Goal: Communication & Community: Ask a question

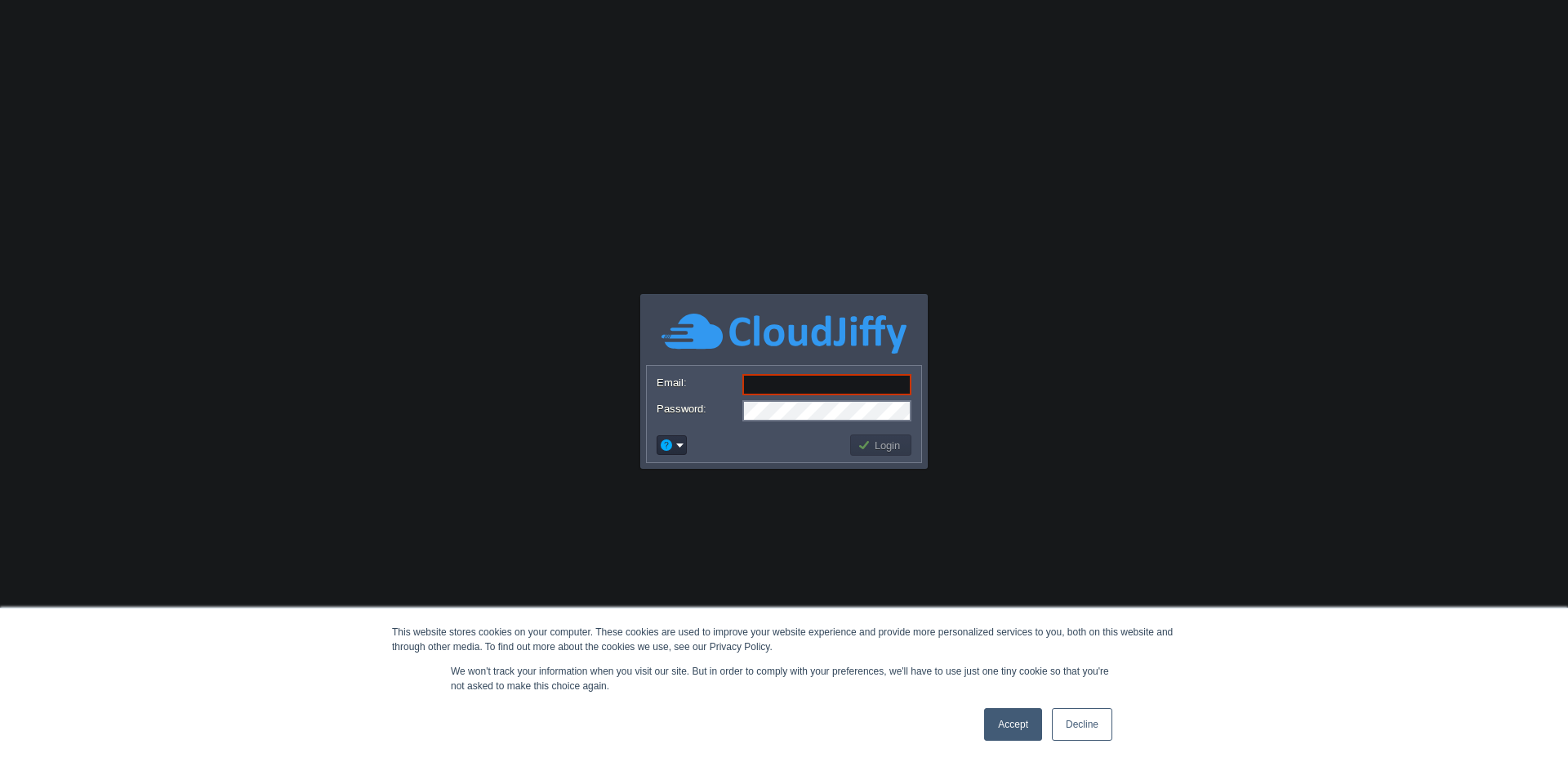
click at [1000, 741] on div "Accept Decline" at bounding box center [1047, 724] width 138 height 42
click at [1018, 732] on link "Accept" at bounding box center [1012, 724] width 58 height 32
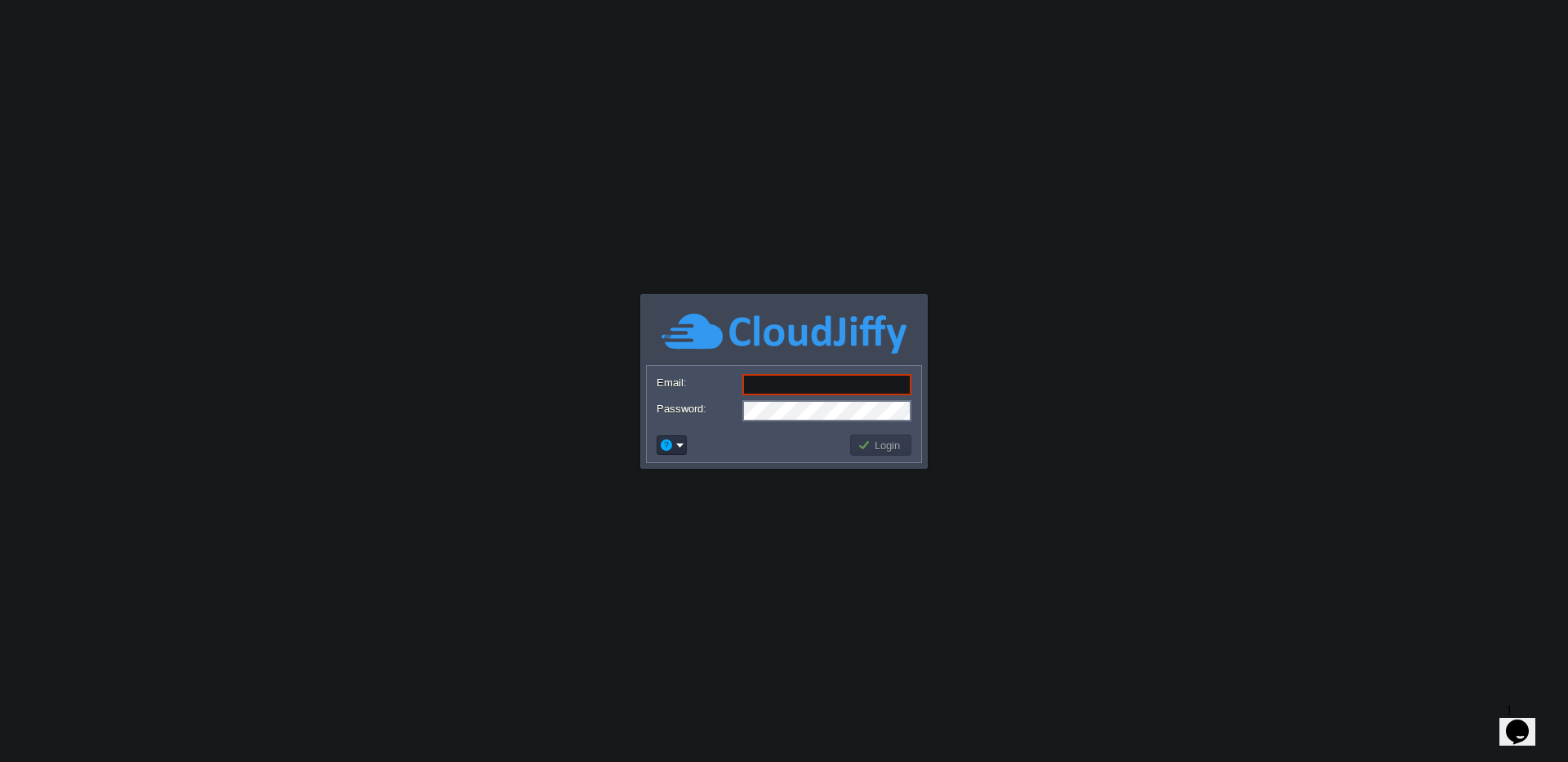
click at [783, 389] on input "Email:" at bounding box center [826, 385] width 169 height 21
type input "[EMAIL_ADDRESS][DOMAIN_NAME]"
click at [882, 449] on button "Login" at bounding box center [881, 444] width 47 height 15
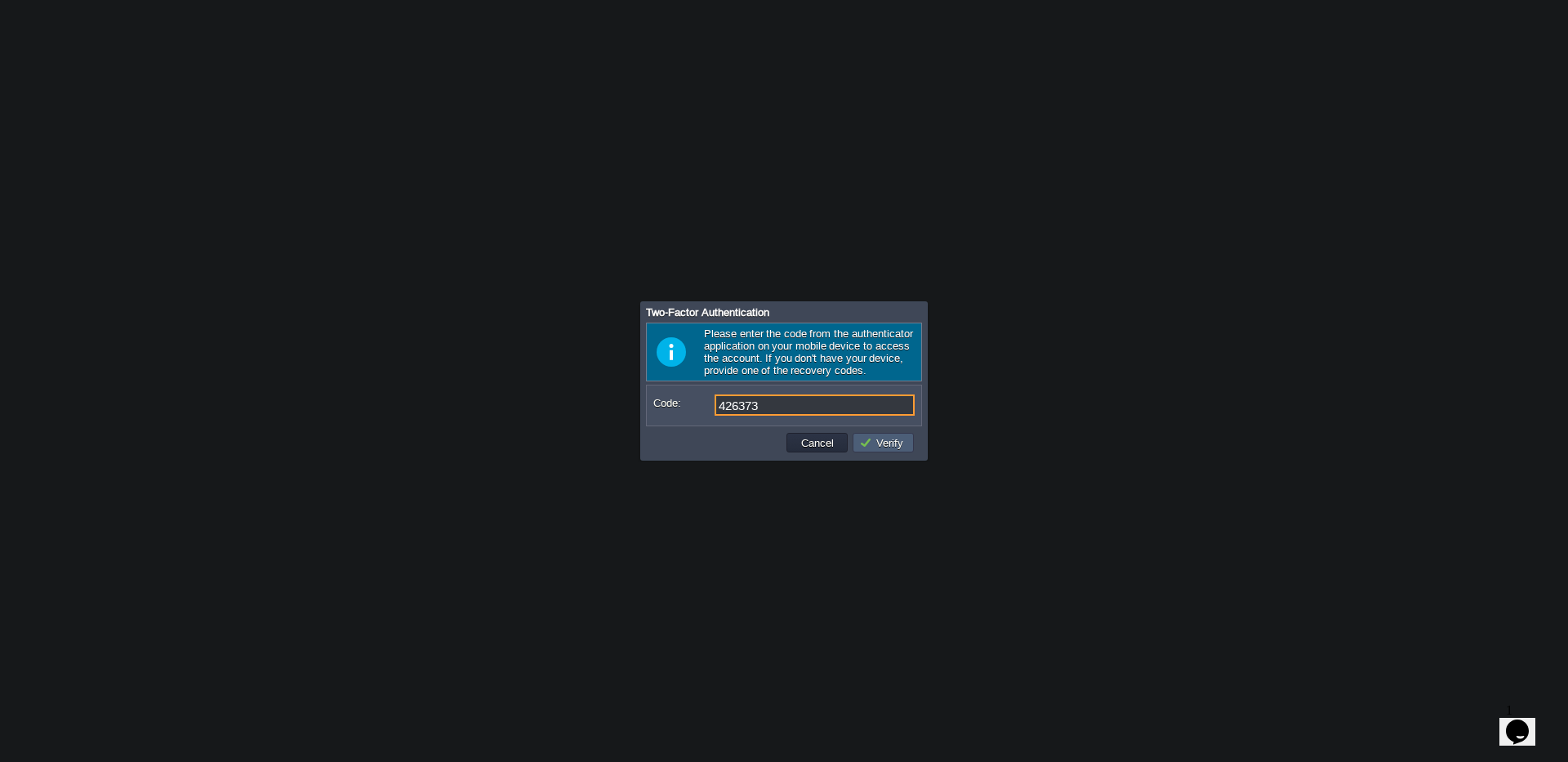
type input "426373"
click at [890, 442] on button "Verify" at bounding box center [883, 443] width 49 height 15
click at [763, 424] on form "Code:" at bounding box center [784, 404] width 273 height 38
click at [760, 410] on input "Code:" at bounding box center [814, 405] width 200 height 21
type input "337060"
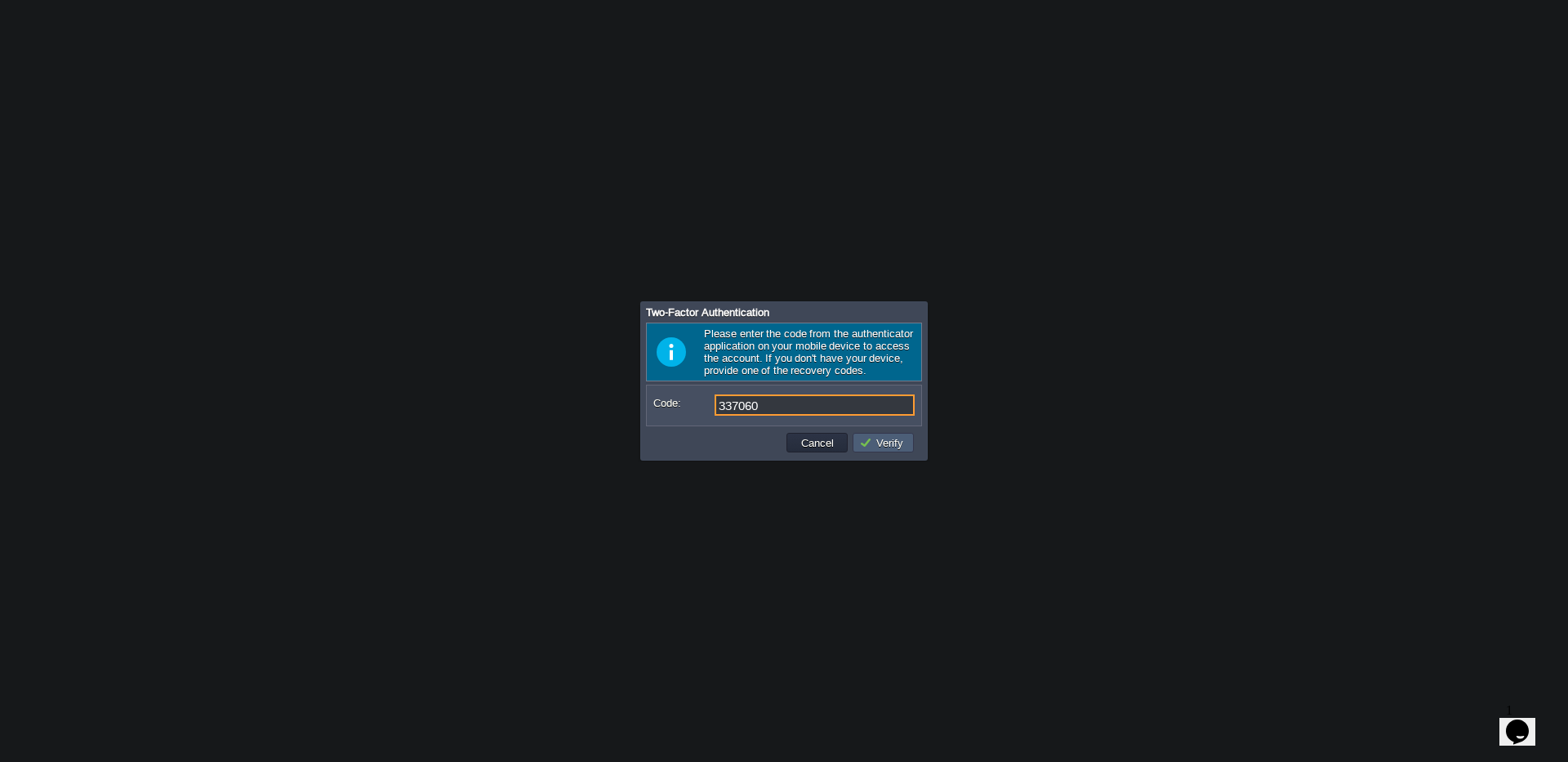
click at [891, 442] on button "Verify" at bounding box center [883, 443] width 49 height 15
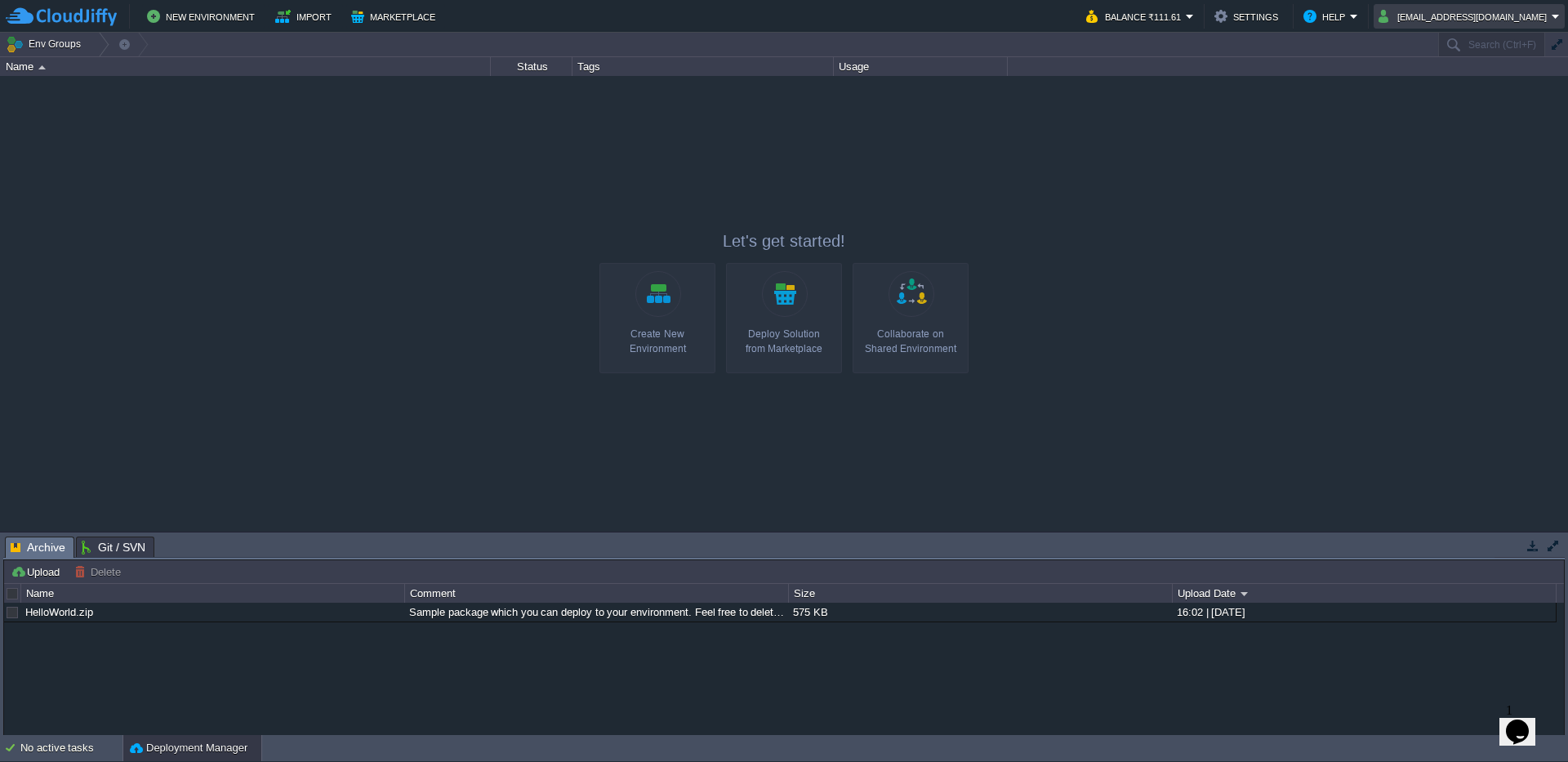
click at [1504, 20] on button "[EMAIL_ADDRESS][DOMAIN_NAME]" at bounding box center [1464, 17] width 173 height 20
click at [1420, 77] on li "Sign out" at bounding box center [1476, 87] width 172 height 20
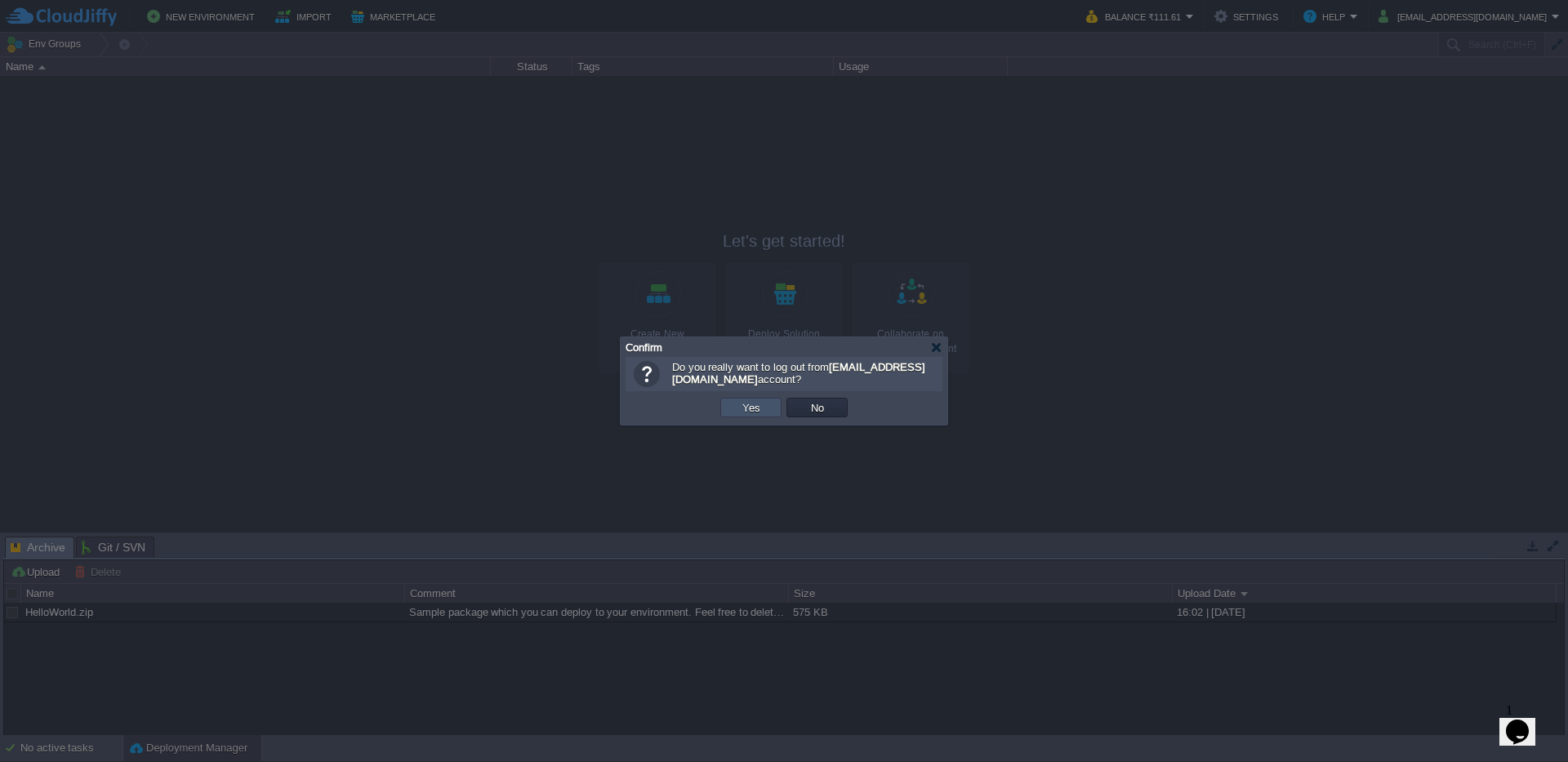
click at [740, 405] on button "Yes" at bounding box center [751, 407] width 27 height 15
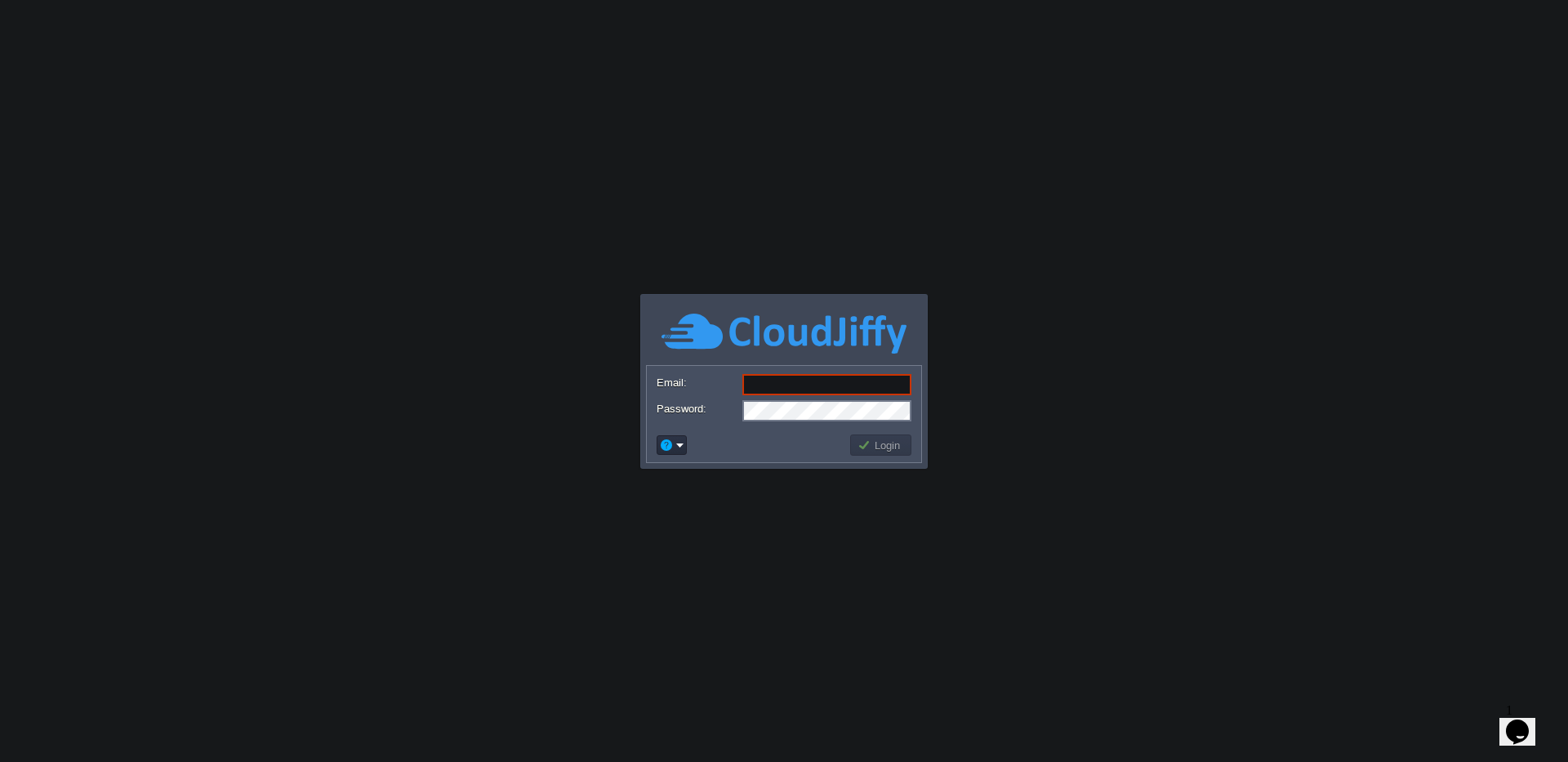
click at [1519, 722] on icon "Chat widget" at bounding box center [1516, 731] width 22 height 24
type input "[PERSON_NAME]"
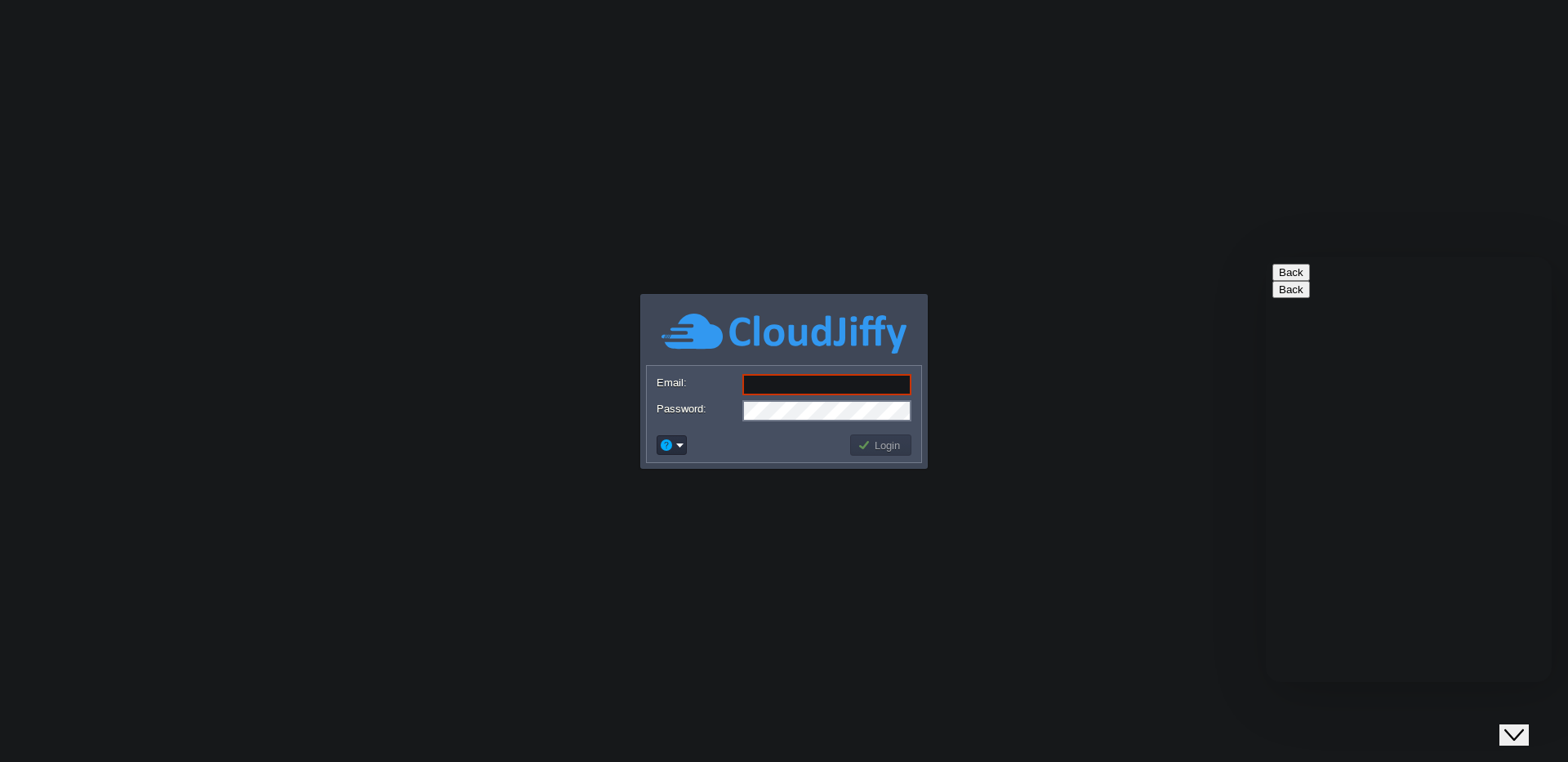
type input "[EMAIL_ADDRESS][DOMAIN_NAME]"
type input "917550379111"
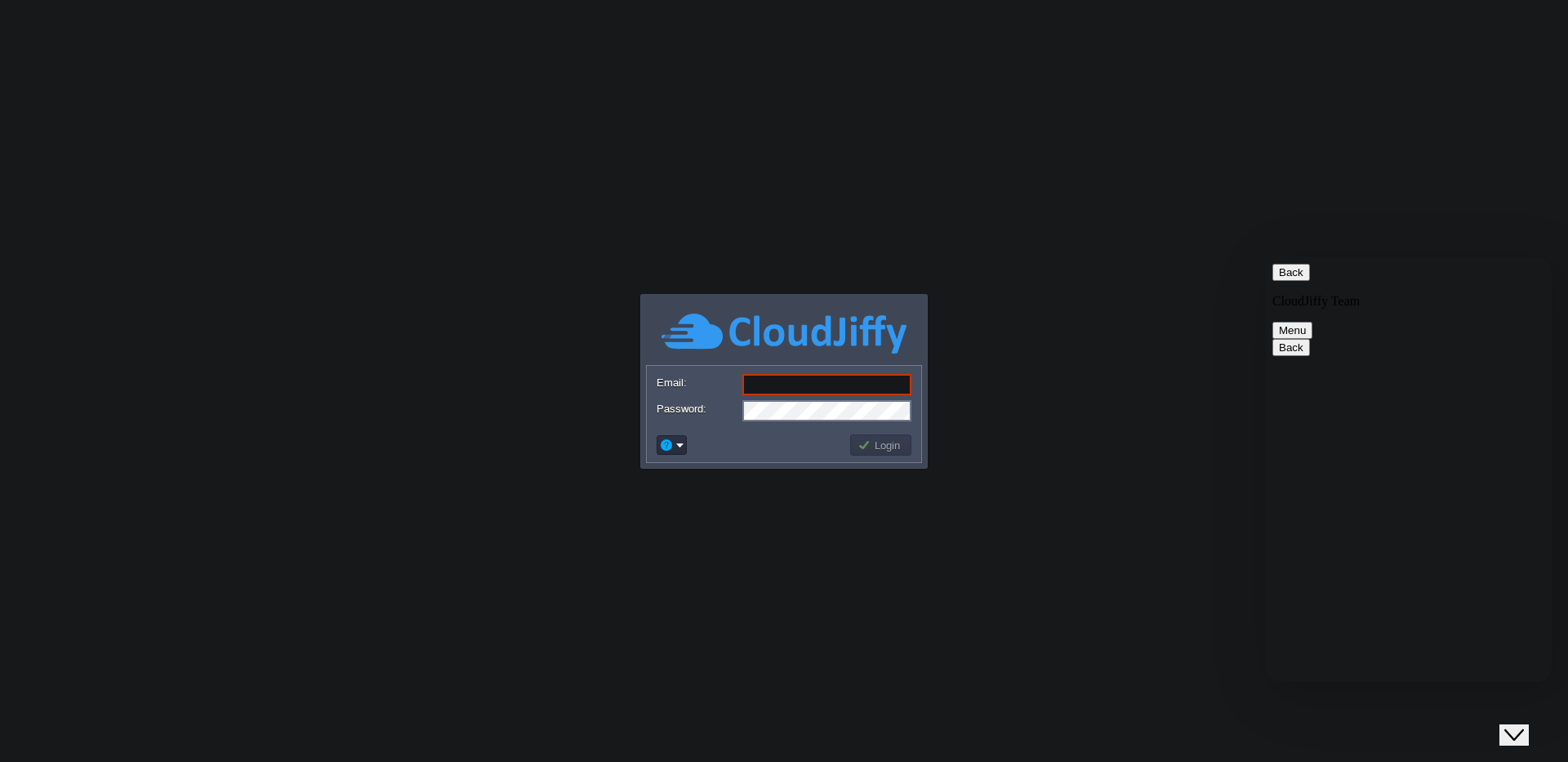
scroll to position [113, 0]
paste textarea "e"
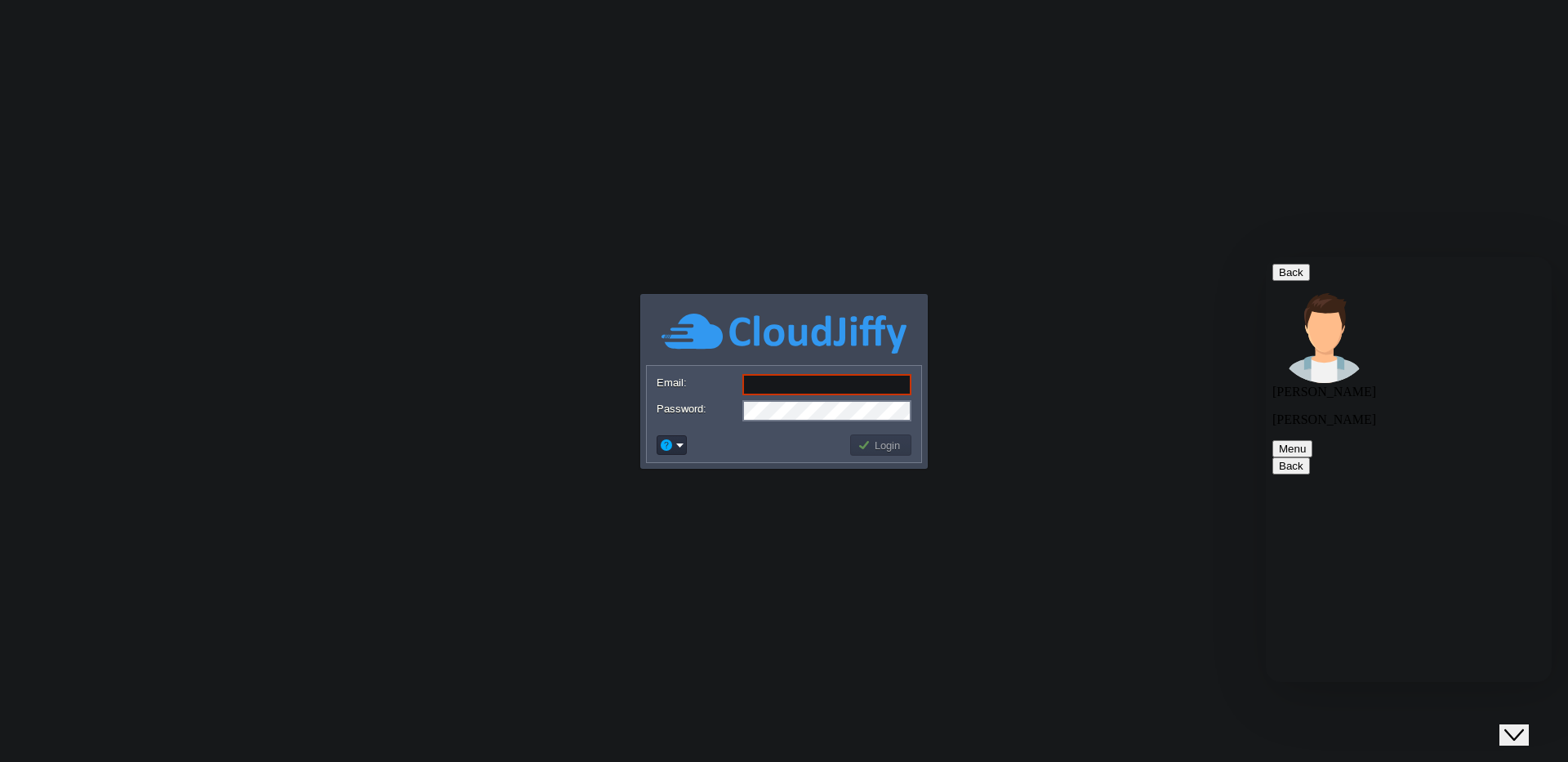
type textarea "env stopped"
type textarea "having enough funds but still it stopped ?"
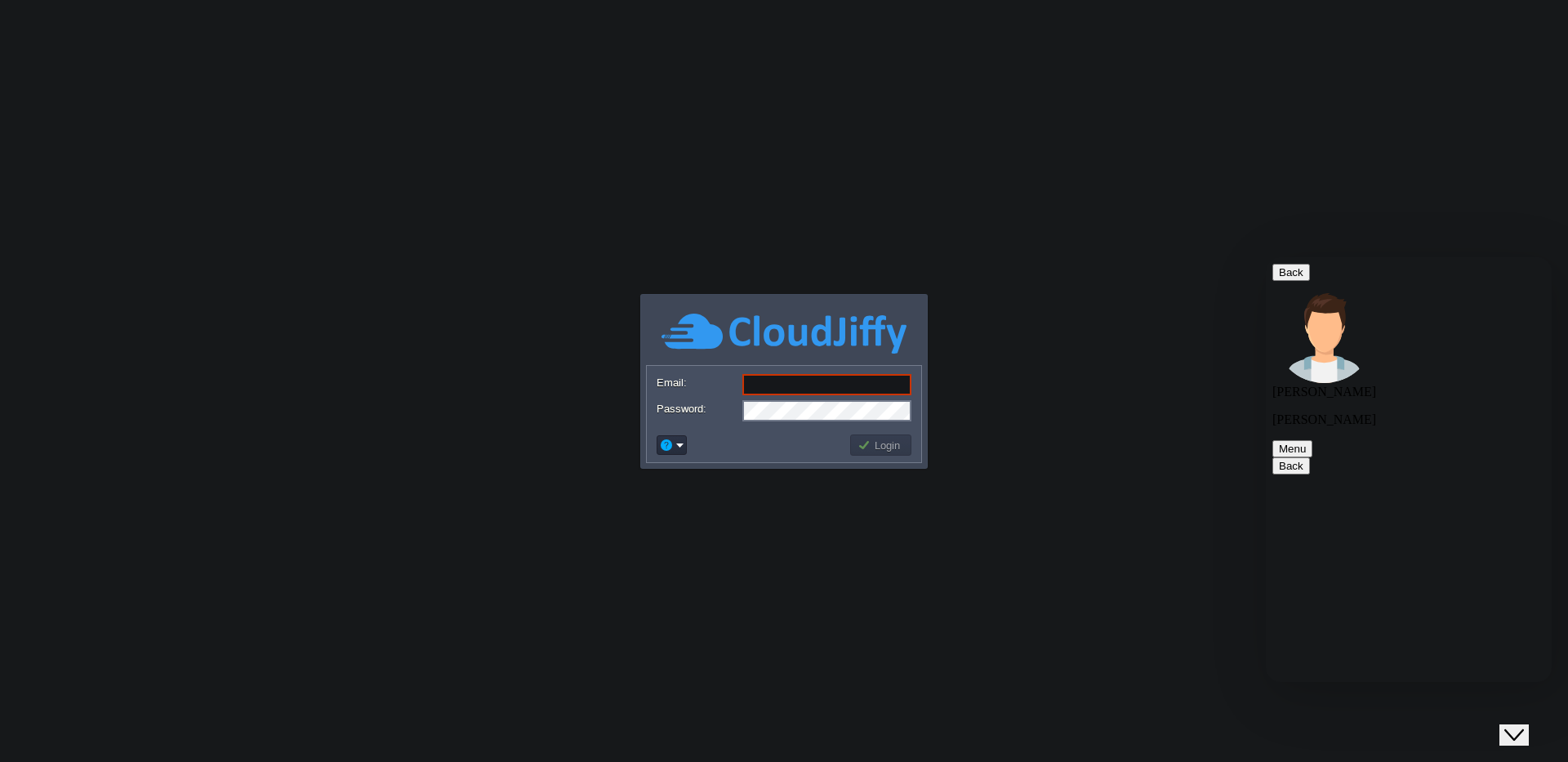
scroll to position [507, 0]
type textarea "user id 15410"
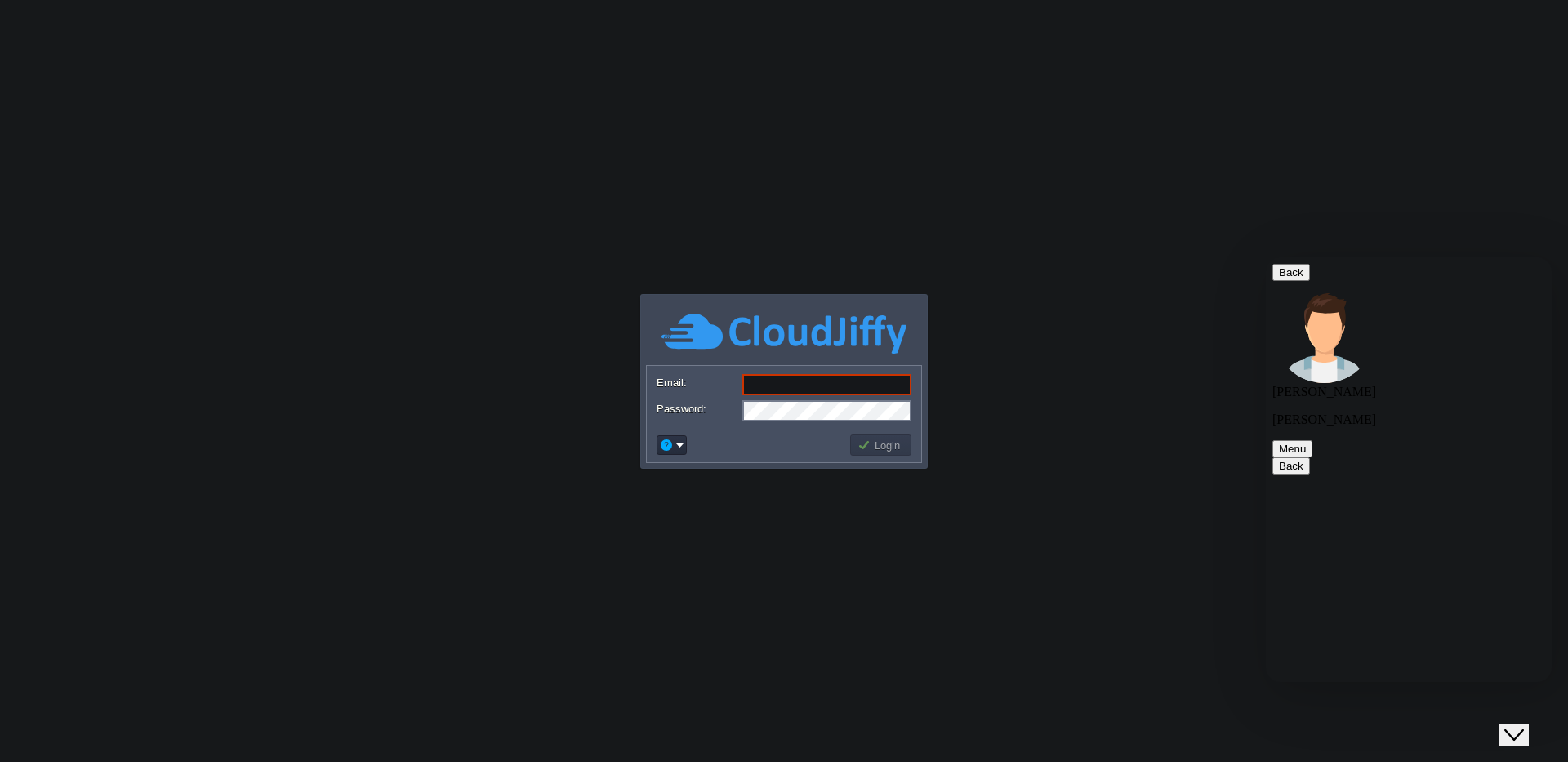
type textarea "my whitelabel domain i forgot to"
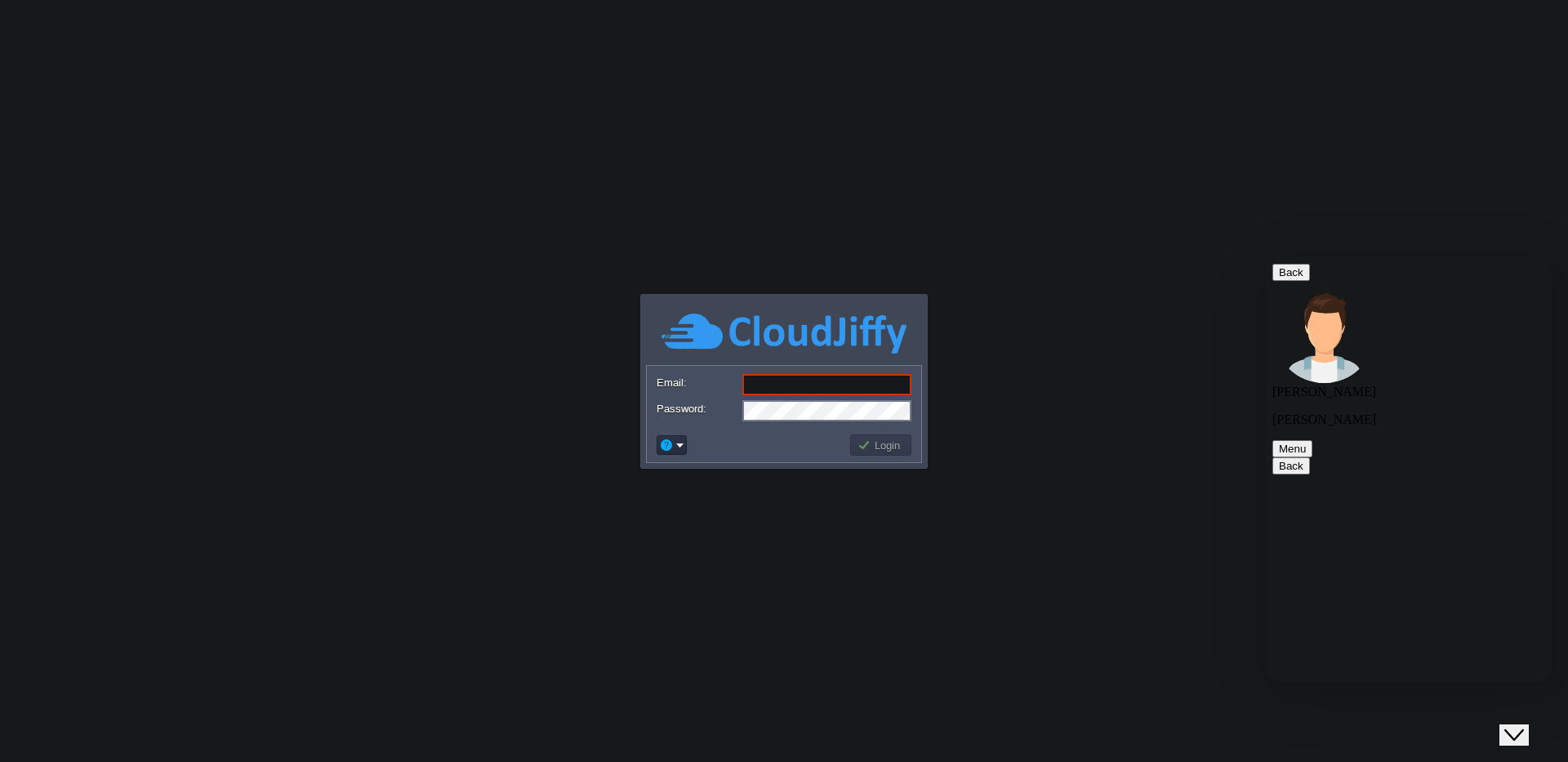
type textarea "can i know why the env went down, this is not the first time it happened, is it…"
drag, startPoint x: 1344, startPoint y: 612, endPoint x: 1452, endPoint y: 612, distance: 108.0
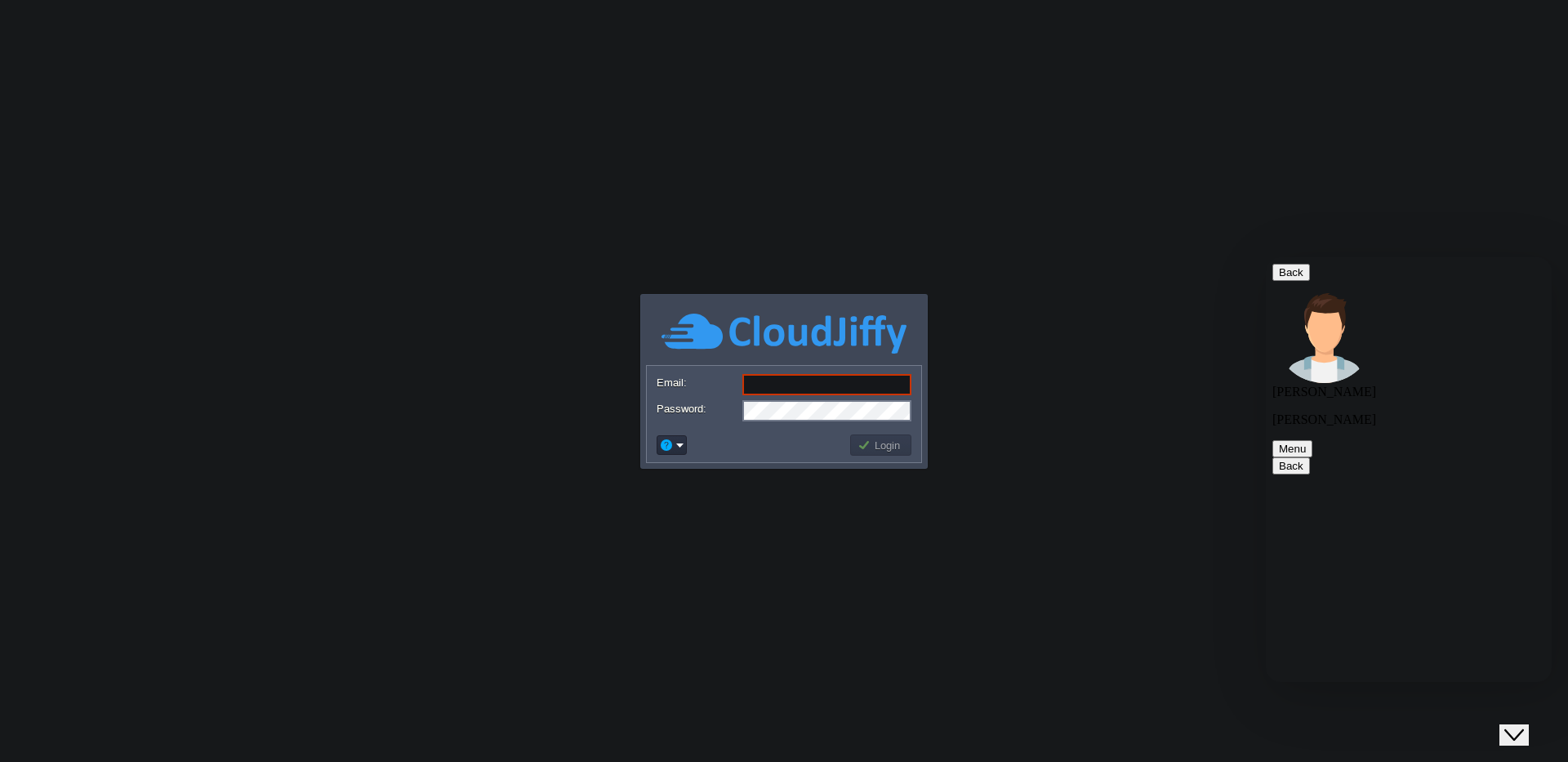
scroll to position [0, 0]
type textarea "i am [PERSON_NAME] director for [DOMAIN_NAME]"
type textarea "our domain expired we forgot to renew, meanwhile i already logged into [DOMAIN_…"
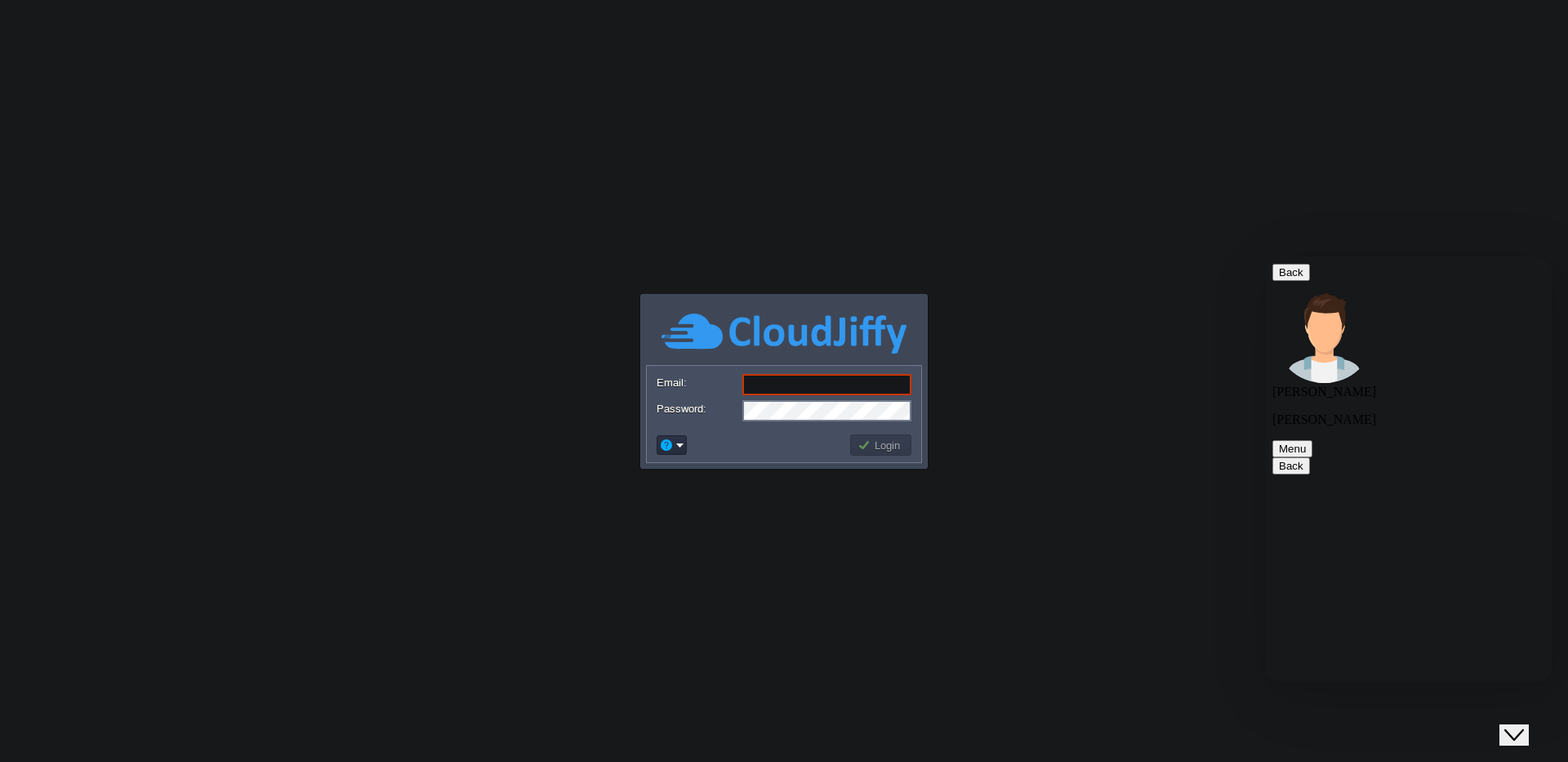
paste textarea "c"
type textarea "currenrly its running, my question is why does it stopped ?"
